Goal: Information Seeking & Learning: Find specific fact

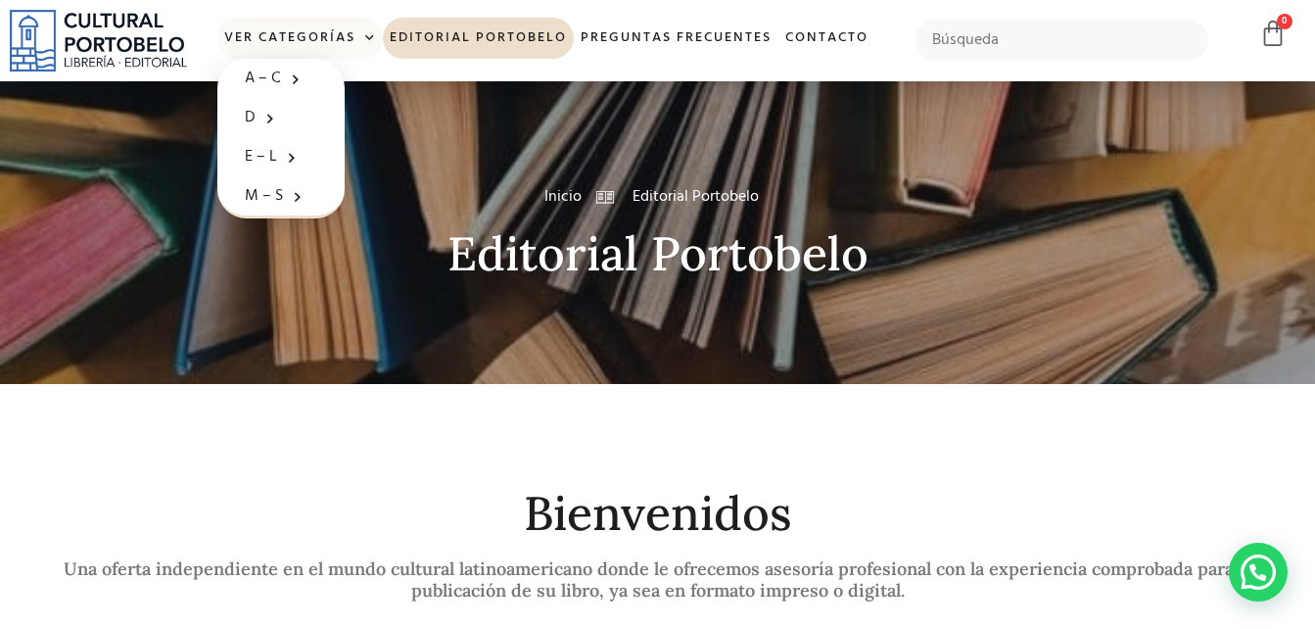
click at [337, 34] on link "Ver Categorías" at bounding box center [300, 39] width 166 height 42
click at [379, 35] on link "Ver Categorías" at bounding box center [300, 39] width 166 height 42
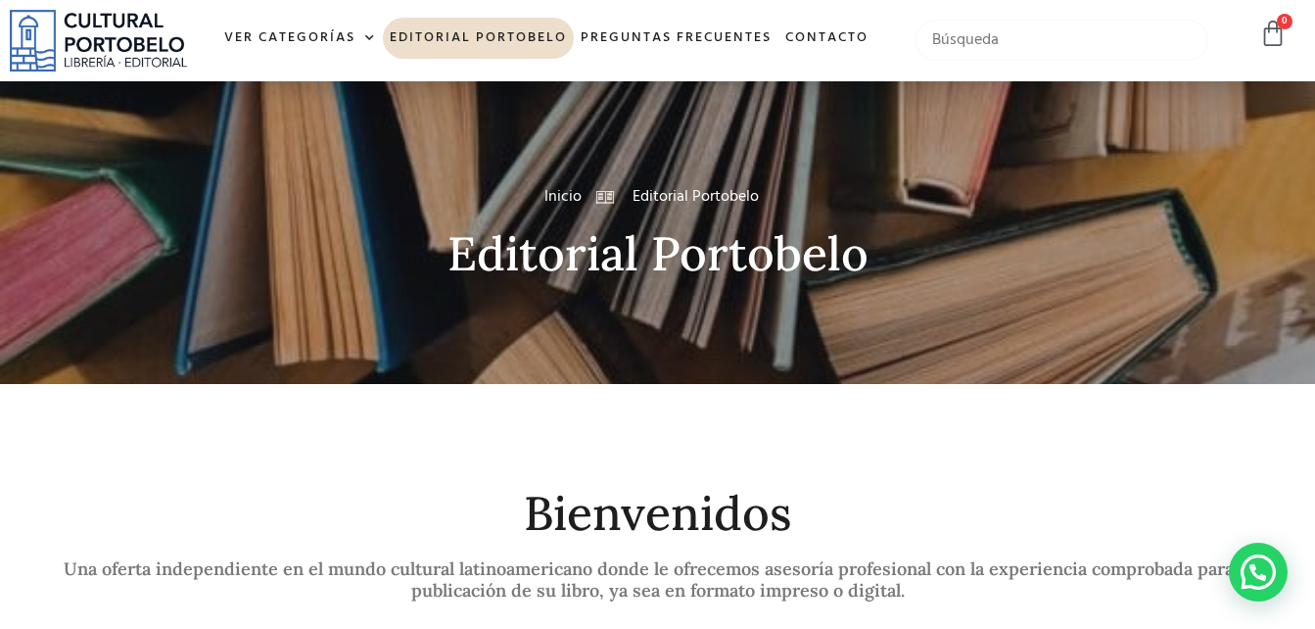
click at [1005, 37] on input "text" at bounding box center [1062, 40] width 293 height 41
type input "La victima"
